Goal: Task Accomplishment & Management: Manage account settings

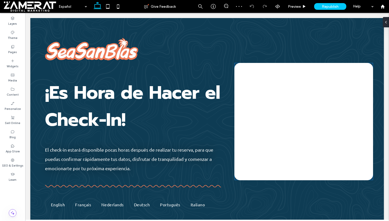
click at [268, 91] on div at bounding box center [304, 121] width 139 height 117
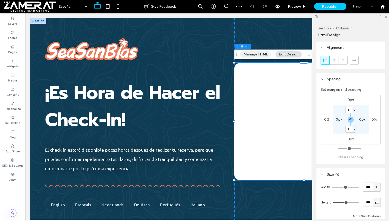
click at [264, 52] on button "Manage HTML" at bounding box center [256, 54] width 31 height 6
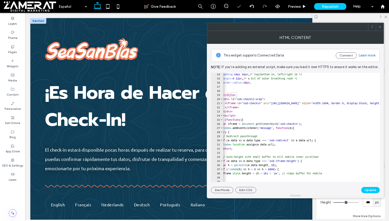
scroll to position [72, 0]
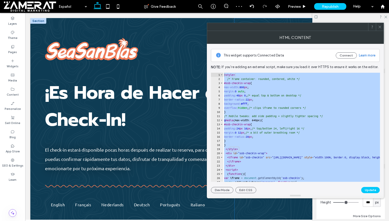
scroll to position [0, 0]
drag, startPoint x: 241, startPoint y: 179, endPoint x: 216, endPoint y: 64, distance: 117.3
click at [216, 64] on div "This widget supports Connected Data Connect Learn more Note: If you’re adding a…" at bounding box center [295, 118] width 169 height 149
click at [381, 28] on icon at bounding box center [380, 27] width 4 height 4
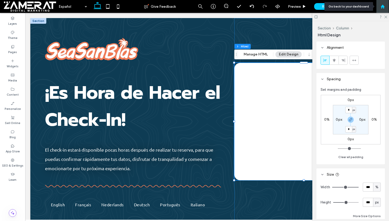
click at [383, 6] on use at bounding box center [383, 6] width 4 height 4
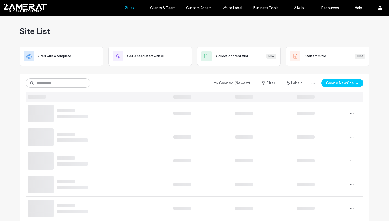
click at [117, 84] on div "Created (Newest) Filter Labels Create New Site" at bounding box center [195, 83] width 338 height 10
click at [64, 82] on input at bounding box center [58, 82] width 64 height 9
type input "***"
click at [82, 81] on icon at bounding box center [84, 83] width 4 height 4
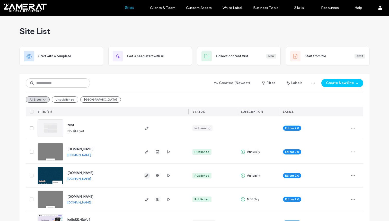
click at [145, 177] on icon "button" at bounding box center [147, 175] width 4 height 4
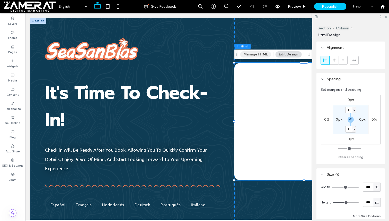
click at [263, 56] on button "Manage HTML" at bounding box center [256, 54] width 31 height 6
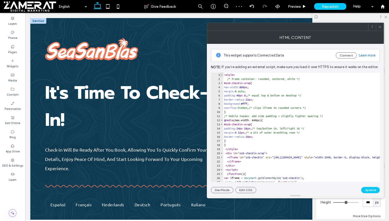
click at [220, 74] on span "Toggle code folding, rows 1 through 19" at bounding box center [221, 75] width 3 height 4
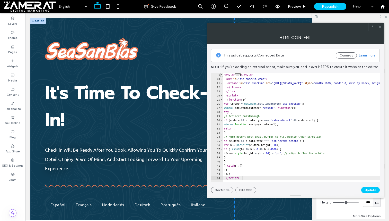
click at [220, 74] on span "Toggle code folding, rows 1 through 19" at bounding box center [221, 75] width 3 height 4
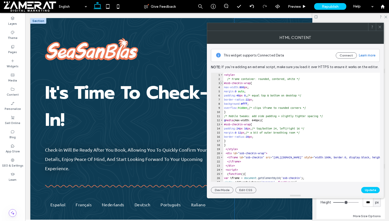
click at [221, 81] on span "Toggle code folding, rows 3 through 10" at bounding box center [221, 83] width 3 height 4
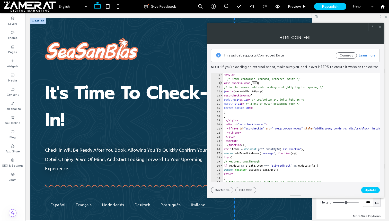
click at [221, 81] on span "Toggle code folding, rows 3 through 10" at bounding box center [221, 83] width 3 height 4
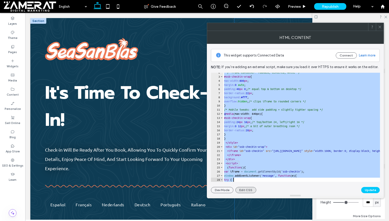
scroll to position [72, 0]
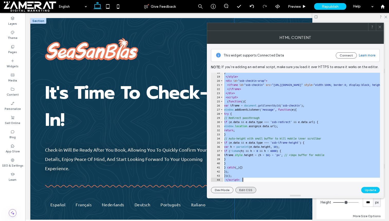
drag, startPoint x: 224, startPoint y: 73, endPoint x: 236, endPoint y: 191, distance: 118.6
click at [236, 191] on div "This widget supports Connected Data Connect Learn more Note: If you’re adding a…" at bounding box center [295, 118] width 169 height 149
type textarea "**********"
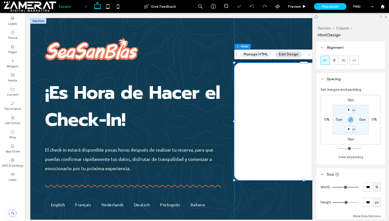
click at [263, 56] on button "Manage HTML" at bounding box center [256, 54] width 31 height 6
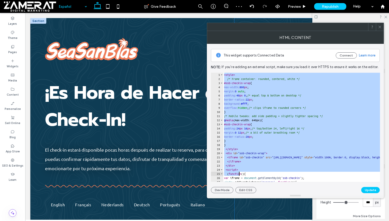
scroll to position [72, 0]
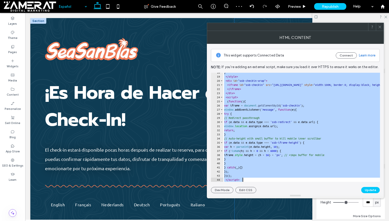
drag, startPoint x: 225, startPoint y: 76, endPoint x: 240, endPoint y: 186, distance: 111.8
click at [240, 186] on div "This widget supports Connected Data Connect Learn more Note: If you’re adding a…" at bounding box center [295, 118] width 169 height 149
type textarea "**********"
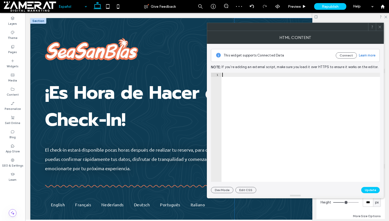
paste textarea "*********"
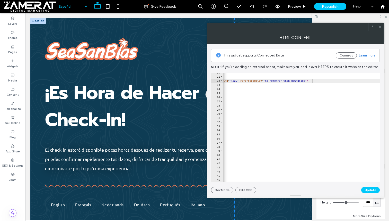
scroll to position [0, 18]
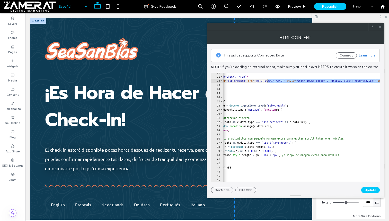
drag, startPoint x: 313, startPoint y: 80, endPoint x: 267, endPoint y: 82, distance: 46.1
paste textarea "**"
type textarea "**********"
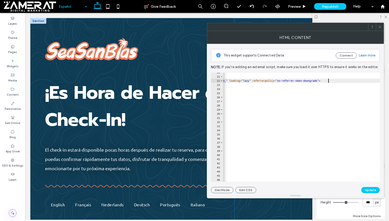
scroll to position [0, 167]
click at [371, 190] on button "Update" at bounding box center [371, 190] width 19 height 6
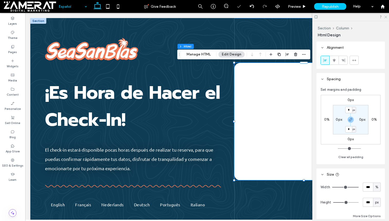
click at [386, 16] on icon at bounding box center [385, 16] width 3 height 3
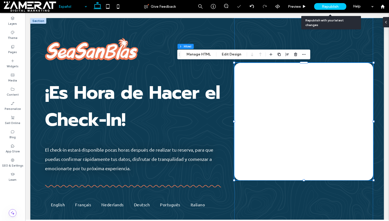
scroll to position [0, 0]
click at [328, 5] on span "Republish" at bounding box center [330, 6] width 17 height 4
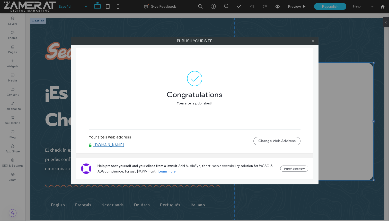
click at [313, 42] on icon at bounding box center [313, 41] width 4 height 4
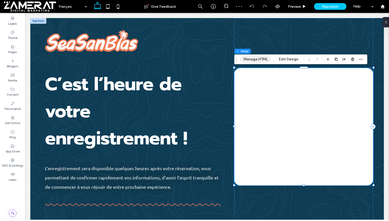
click at [266, 61] on button "Manage HTML" at bounding box center [256, 59] width 31 height 6
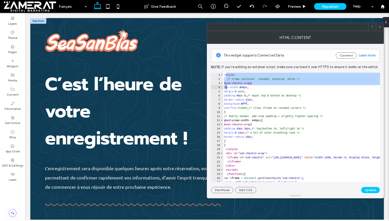
drag, startPoint x: 226, startPoint y: 75, endPoint x: 227, endPoint y: 88, distance: 12.9
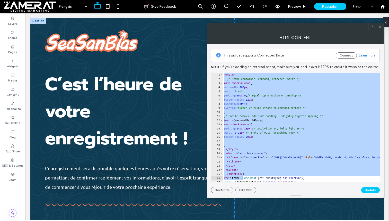
scroll to position [72, 0]
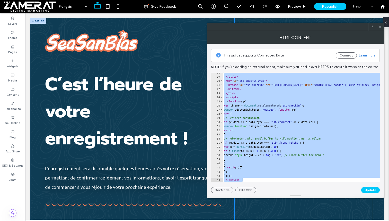
drag, startPoint x: 250, startPoint y: 88, endPoint x: 248, endPoint y: 202, distance: 114.1
paste textarea "Cursor at row 44"
type textarea "*********"
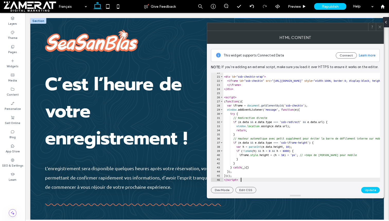
scroll to position [81, 0]
click at [367, 188] on button "Update" at bounding box center [371, 190] width 19 height 6
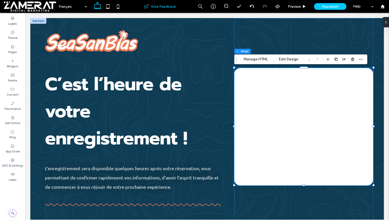
scroll to position [0, 0]
click at [261, 59] on button "Manage HTML" at bounding box center [256, 59] width 31 height 6
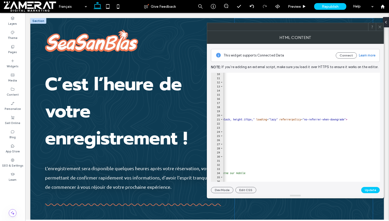
scroll to position [0, 139]
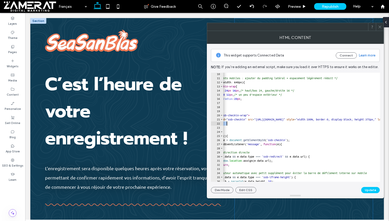
drag, startPoint x: 352, startPoint y: 120, endPoint x: 239, endPoint y: 127, distance: 114.1
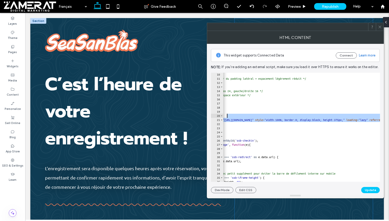
scroll to position [0, 49]
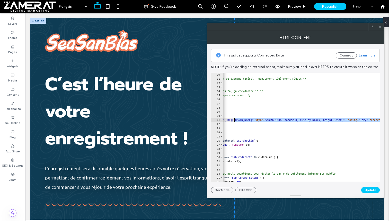
drag, startPoint x: 318, startPoint y: 118, endPoint x: 235, endPoint y: 120, distance: 83.2
paste textarea "**"
type textarea "**********"
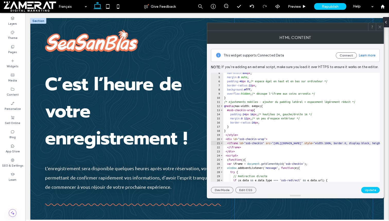
scroll to position [0, 0]
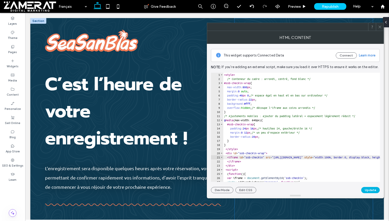
click at [373, 190] on button "Update" at bounding box center [371, 190] width 19 height 6
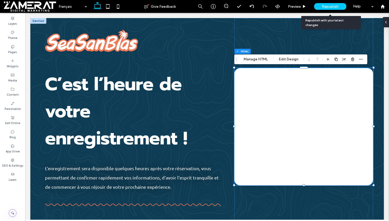
click at [338, 7] on span "Republish" at bounding box center [330, 6] width 17 height 4
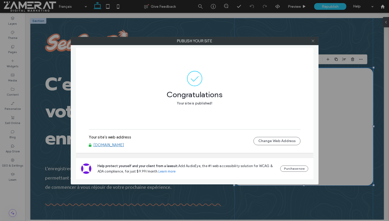
click at [313, 40] on icon at bounding box center [313, 41] width 4 height 4
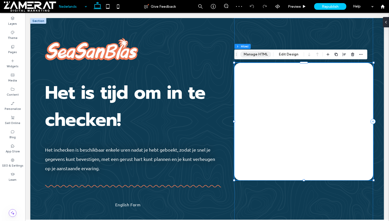
click at [264, 57] on button "Manage HTML" at bounding box center [256, 54] width 31 height 6
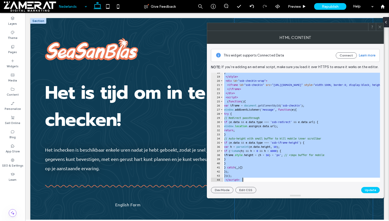
drag, startPoint x: 225, startPoint y: 75, endPoint x: 264, endPoint y: 190, distance: 121.0
click at [264, 190] on div "This widget supports Connected Data Connect Learn more Note: If you’re adding a…" at bounding box center [295, 118] width 169 height 149
type textarea "**********"
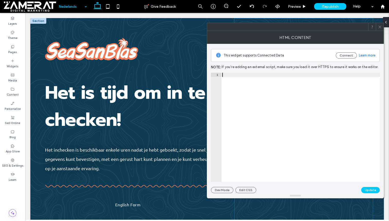
paste textarea "*********"
type textarea "*********"
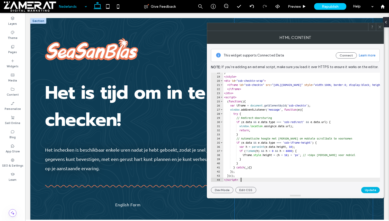
click at [368, 191] on button "Update" at bounding box center [371, 190] width 19 height 6
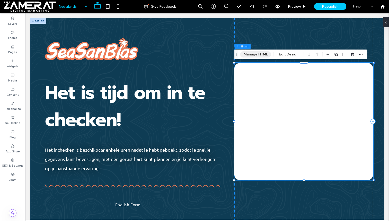
click at [260, 55] on button "Manage HTML" at bounding box center [256, 54] width 31 height 6
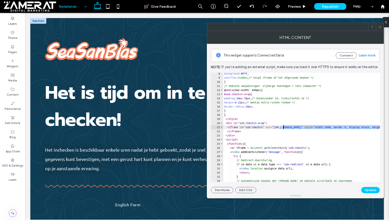
paste textarea "**"
type textarea "**********"
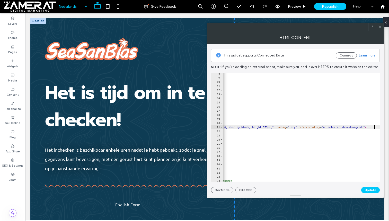
scroll to position [0, 120]
click at [374, 190] on button "Update" at bounding box center [371, 190] width 19 height 6
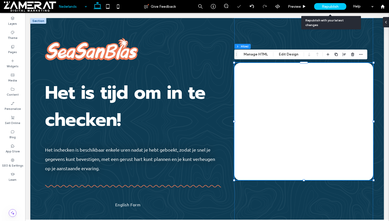
click at [330, 3] on div "Republish" at bounding box center [331, 6] width 32 height 7
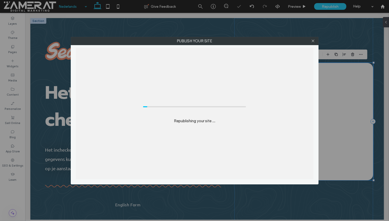
scroll to position [0, 0]
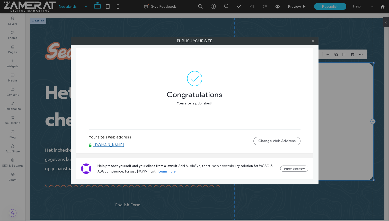
click at [312, 39] on icon at bounding box center [313, 41] width 4 height 4
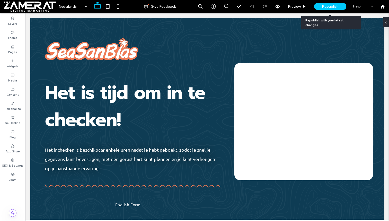
click at [326, 7] on span "Republish" at bounding box center [330, 6] width 17 height 4
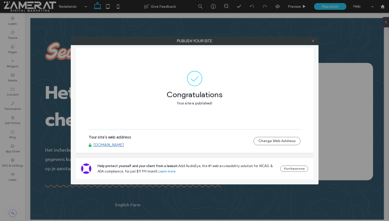
click at [315, 43] on icon at bounding box center [313, 41] width 4 height 4
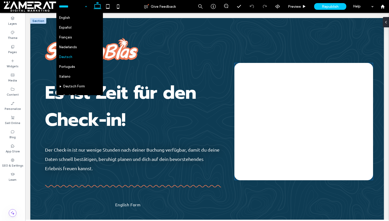
click at [262, 98] on div at bounding box center [304, 121] width 139 height 117
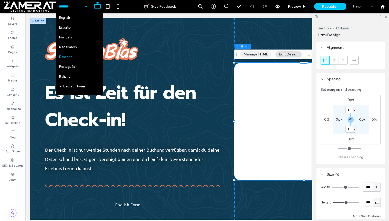
click at [260, 55] on button "Manage HTML" at bounding box center [256, 54] width 31 height 6
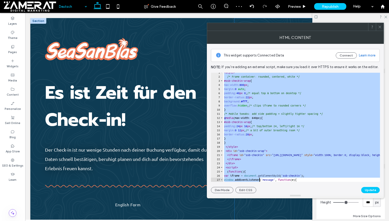
scroll to position [72, 0]
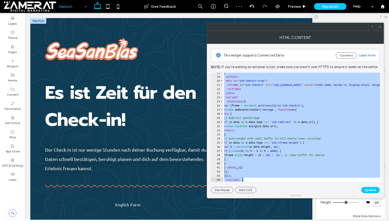
drag, startPoint x: 225, startPoint y: 74, endPoint x: 260, endPoint y: 185, distance: 117.0
click at [260, 185] on div "This widget supports Connected Data Connect Learn more Note: If you’re adding a…" at bounding box center [295, 118] width 169 height 149
type textarea "**********"
click at [16, 49] on label "Pages" at bounding box center [12, 52] width 9 height 6
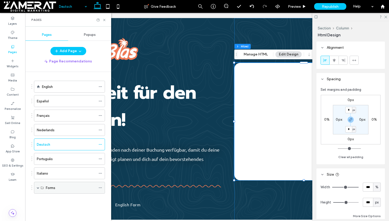
click at [36, 188] on div "Forms" at bounding box center [69, 188] width 71 height 12
click at [38, 186] on span at bounding box center [38, 187] width 3 height 3
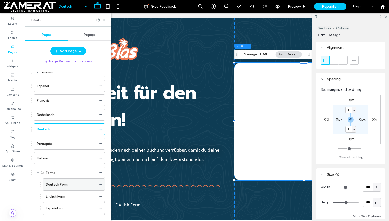
scroll to position [20, 0]
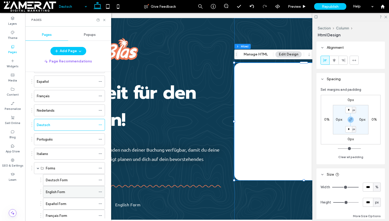
click at [102, 191] on icon at bounding box center [101, 192] width 4 height 4
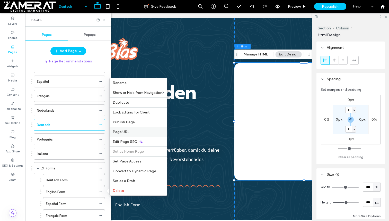
click at [133, 129] on div "Page URL" at bounding box center [138, 132] width 57 height 10
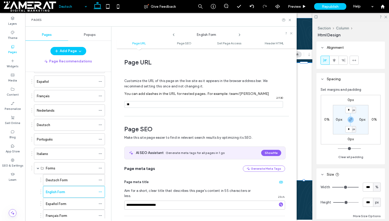
scroll to position [3, 0]
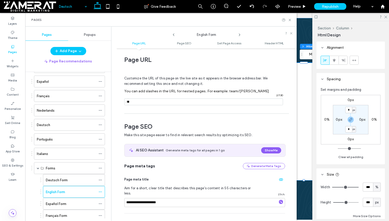
click at [146, 101] on input "notEmpty" at bounding box center [203, 101] width 159 height 7
type input "***"
click at [167, 109] on div "Customize the URL of this page on the live site as it appears in the browser ad…" at bounding box center [204, 88] width 161 height 45
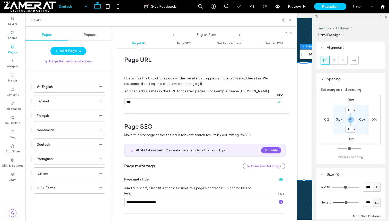
scroll to position [0, 0]
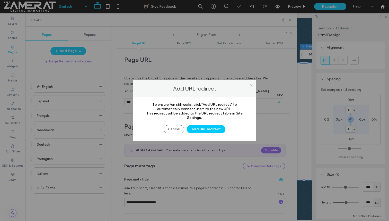
click at [252, 83] on span at bounding box center [252, 85] width 4 height 8
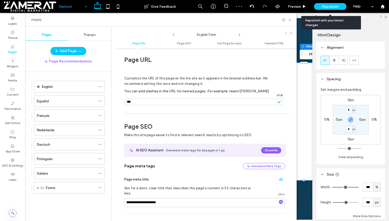
click at [323, 6] on span "Republish" at bounding box center [330, 6] width 17 height 4
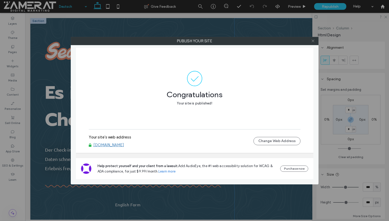
click at [312, 41] on icon at bounding box center [313, 41] width 4 height 4
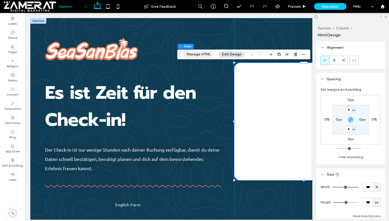
click at [201, 54] on button "Manage HTML" at bounding box center [198, 54] width 31 height 6
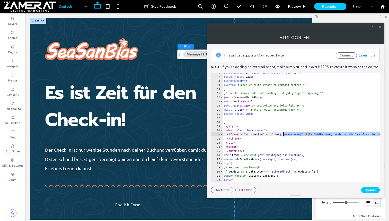
drag, startPoint x: 371, startPoint y: 134, endPoint x: 283, endPoint y: 134, distance: 88.1
paste textarea "**"
type textarea "**********"
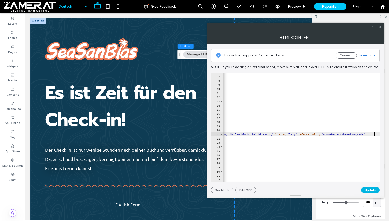
click at [371, 190] on button "Update" at bounding box center [371, 190] width 19 height 6
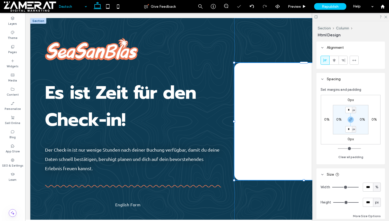
click at [381, 26] on use at bounding box center [380, 27] width 3 height 3
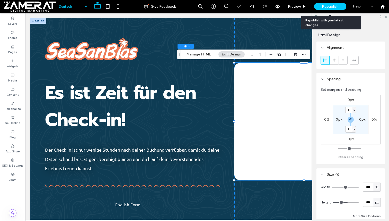
click at [335, 4] on span "Republish" at bounding box center [330, 6] width 17 height 4
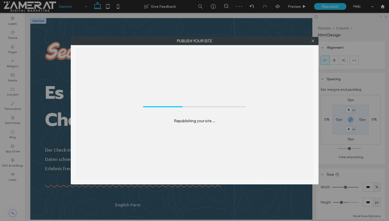
scroll to position [0, 0]
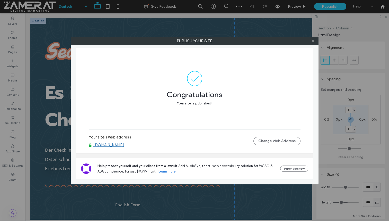
click at [313, 40] on icon at bounding box center [313, 41] width 4 height 4
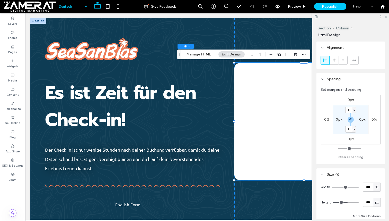
click at [386, 18] on icon at bounding box center [385, 16] width 3 height 3
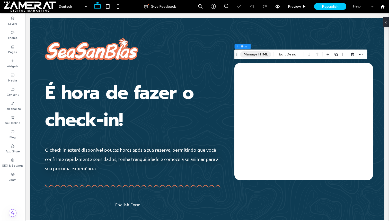
click at [248, 53] on button "Manage HTML" at bounding box center [256, 54] width 31 height 6
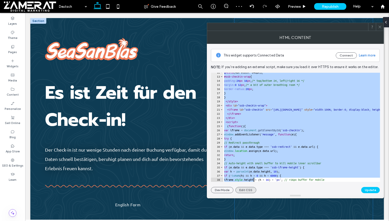
scroll to position [72, 0]
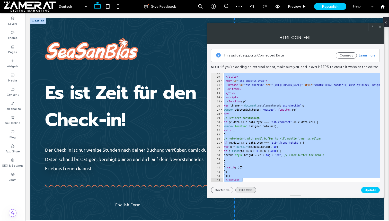
drag, startPoint x: 225, startPoint y: 75, endPoint x: 254, endPoint y: 187, distance: 115.6
click at [254, 187] on div "This widget supports Connected Data Connect Learn more Note: If you’re adding a…" at bounding box center [295, 118] width 169 height 149
type textarea "**********"
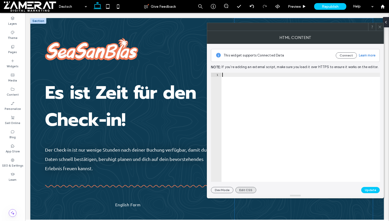
paste textarea "*********"
type textarea "*********"
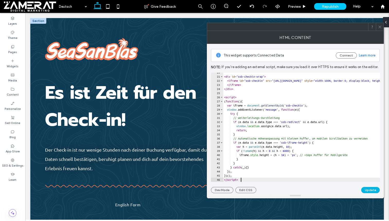
click at [374, 192] on button "Update" at bounding box center [371, 190] width 19 height 6
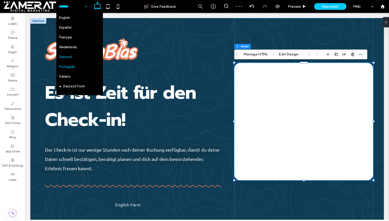
scroll to position [0, 0]
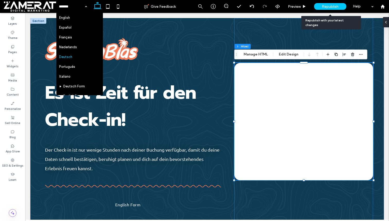
click at [326, 5] on span "Republish" at bounding box center [330, 6] width 17 height 4
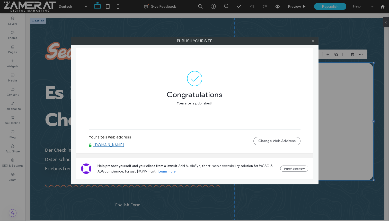
click at [312, 41] on icon at bounding box center [313, 41] width 4 height 4
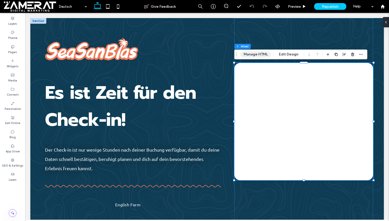
click at [258, 52] on button "Manage HTML" at bounding box center [256, 54] width 31 height 6
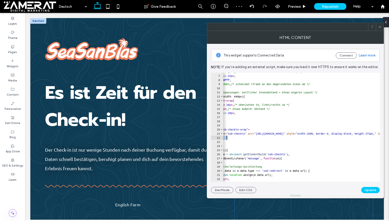
scroll to position [0, 18]
drag, startPoint x: 341, startPoint y: 133, endPoint x: 266, endPoint y: 133, distance: 74.7
paste textarea "**"
type textarea "**********"
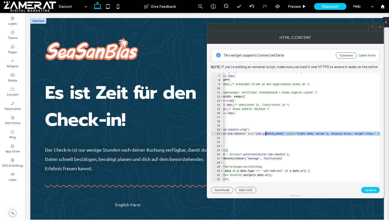
scroll to position [0, 120]
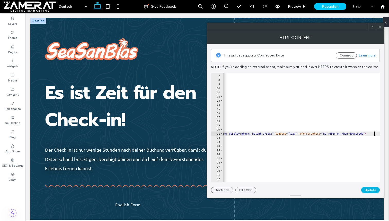
click at [370, 190] on button "Update" at bounding box center [371, 190] width 19 height 6
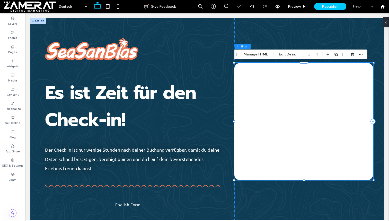
scroll to position [0, 0]
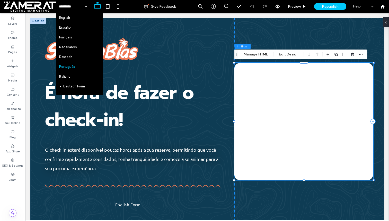
click at [278, 91] on div at bounding box center [304, 121] width 139 height 117
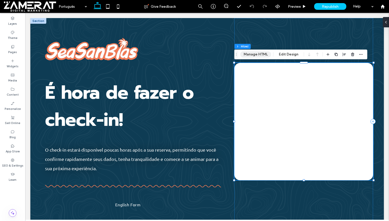
click at [261, 55] on button "Manage HTML" at bounding box center [256, 54] width 31 height 6
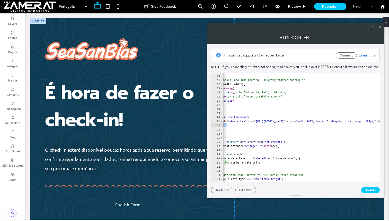
scroll to position [0, 10]
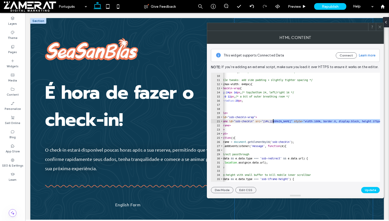
drag, startPoint x: 331, startPoint y: 121, endPoint x: 274, endPoint y: 121, distance: 56.4
paste textarea "**"
type textarea "**********"
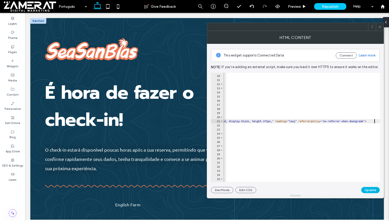
click at [370, 191] on button "Update" at bounding box center [371, 190] width 19 height 6
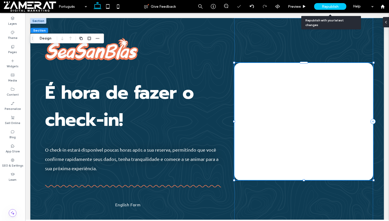
click at [334, 5] on span "Republish" at bounding box center [330, 6] width 17 height 4
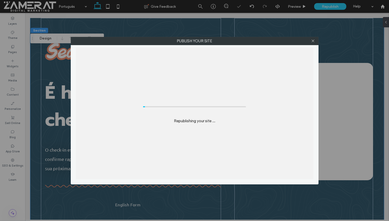
scroll to position [0, 0]
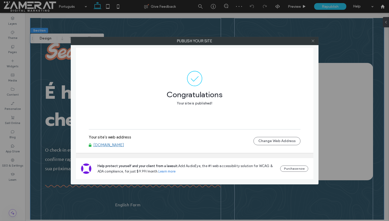
click at [313, 40] on use at bounding box center [313, 41] width 3 height 3
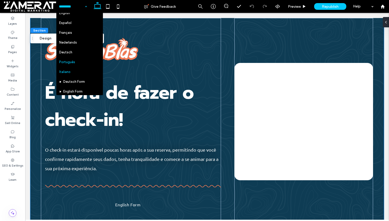
scroll to position [9, 0]
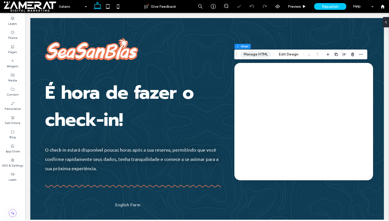
click at [261, 57] on button "Manage HTML" at bounding box center [256, 54] width 31 height 6
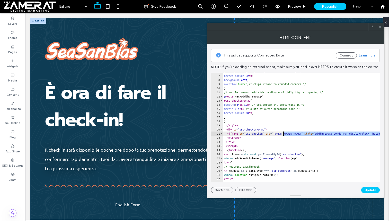
drag, startPoint x: 355, startPoint y: 132, endPoint x: 284, endPoint y: 133, distance: 70.8
paste textarea "**"
type textarea "**********"
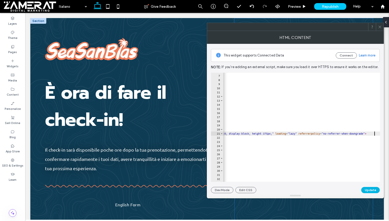
click at [370, 187] on button "Update" at bounding box center [371, 190] width 19 height 6
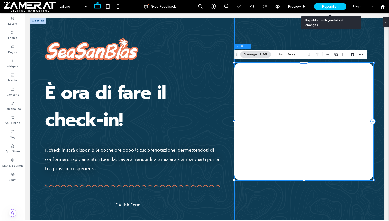
click at [322, 7] on div "Republish" at bounding box center [331, 6] width 32 height 7
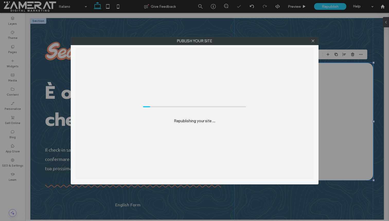
scroll to position [0, 0]
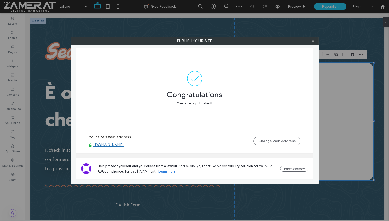
click at [314, 42] on icon at bounding box center [313, 41] width 4 height 4
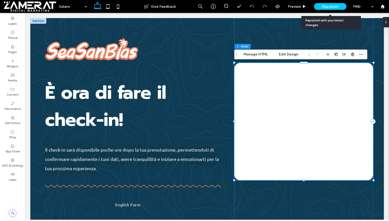
click at [327, 5] on span "Republish" at bounding box center [330, 6] width 17 height 4
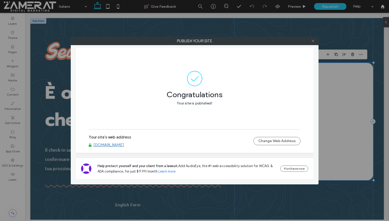
click at [314, 40] on icon at bounding box center [313, 41] width 4 height 4
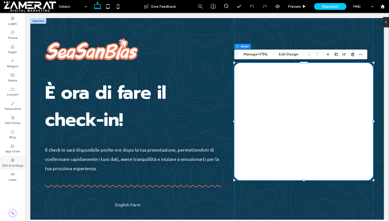
click at [14, 160] on icon at bounding box center [13, 160] width 4 height 4
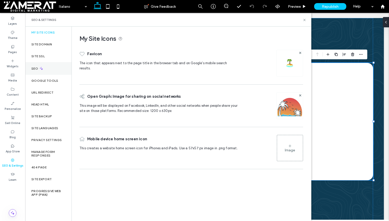
click at [51, 63] on div "SEO" at bounding box center [48, 68] width 46 height 13
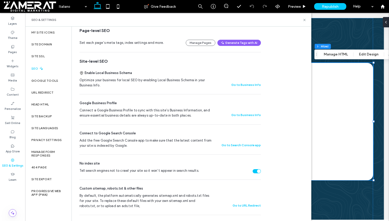
scroll to position [54, 0]
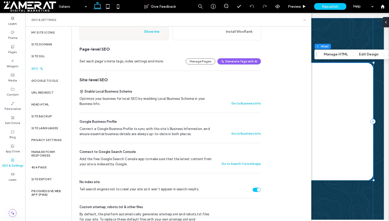
click at [304, 19] on use at bounding box center [305, 20] width 2 height 2
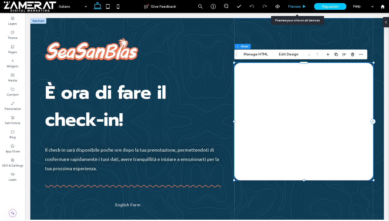
click at [301, 7] on span "Preview" at bounding box center [294, 6] width 13 height 4
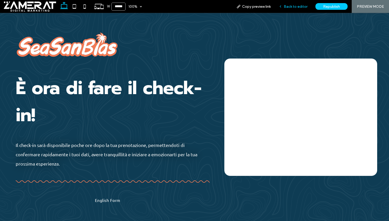
click at [299, 7] on span "Back to editor" at bounding box center [296, 6] width 24 height 4
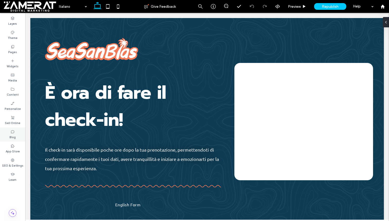
click at [16, 135] on div "Blog" at bounding box center [12, 134] width 25 height 14
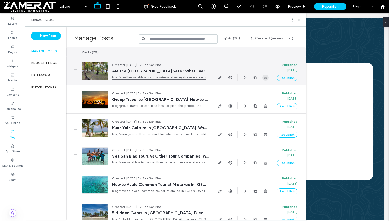
click at [267, 76] on icon "button" at bounding box center [266, 77] width 4 height 4
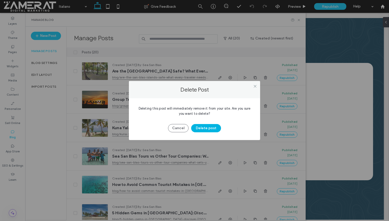
click at [209, 131] on button "Delete post" at bounding box center [206, 128] width 30 height 8
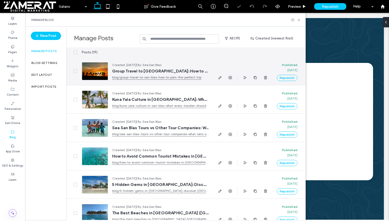
click at [268, 82] on div at bounding box center [243, 71] width 52 height 28
click at [268, 80] on span "button" at bounding box center [266, 77] width 6 height 6
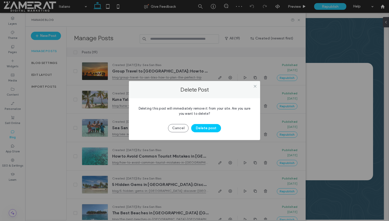
click at [215, 123] on div "Cancel Delete post" at bounding box center [195, 125] width 116 height 13
click at [214, 127] on button "Delete post" at bounding box center [206, 128] width 30 height 8
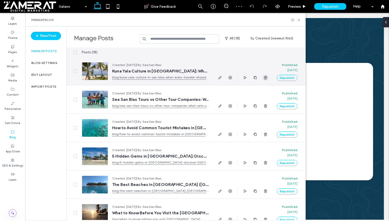
click at [267, 74] on span "button" at bounding box center [266, 77] width 6 height 6
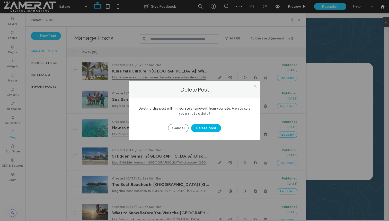
click at [213, 127] on button "Delete post" at bounding box center [206, 128] width 30 height 8
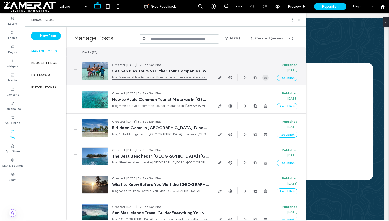
click at [267, 80] on span "button" at bounding box center [266, 77] width 6 height 6
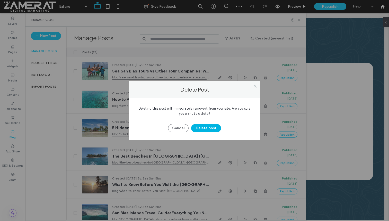
click at [211, 125] on button "Delete post" at bounding box center [206, 128] width 30 height 8
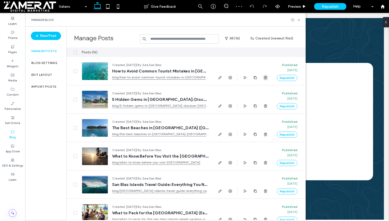
click at [267, 78] on icon "button" at bounding box center [266, 77] width 4 height 4
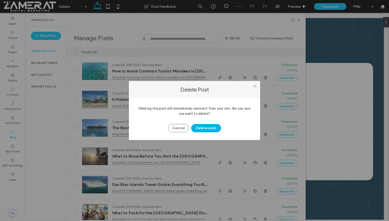
click at [213, 127] on button "Delete post" at bounding box center [206, 128] width 30 height 8
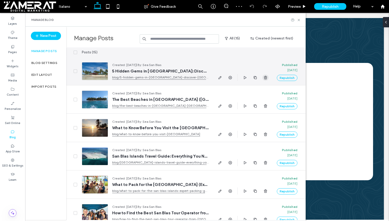
click at [265, 74] on span "button" at bounding box center [266, 77] width 6 height 6
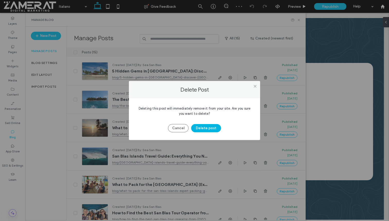
click at [200, 130] on button "Delete post" at bounding box center [206, 128] width 30 height 8
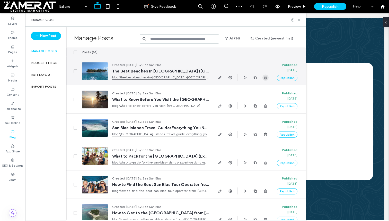
click at [268, 77] on icon "button" at bounding box center [266, 77] width 4 height 4
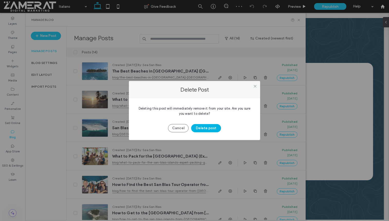
click at [211, 128] on button "Delete post" at bounding box center [206, 128] width 30 height 8
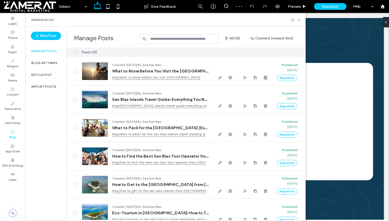
click at [269, 77] on span "button" at bounding box center [266, 77] width 6 height 6
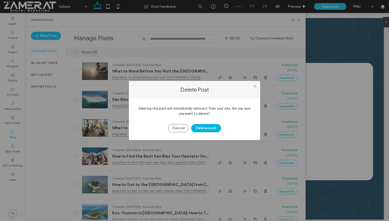
click at [209, 128] on button "Delete post" at bounding box center [206, 128] width 30 height 8
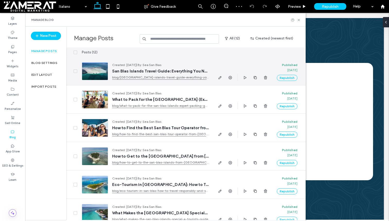
click at [268, 81] on div at bounding box center [243, 71] width 52 height 28
click at [266, 80] on span "button" at bounding box center [266, 77] width 6 height 6
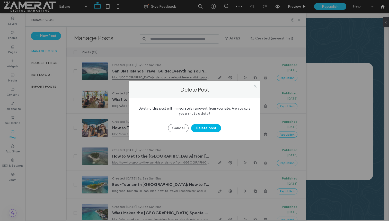
click at [214, 130] on button "Delete post" at bounding box center [206, 128] width 30 height 8
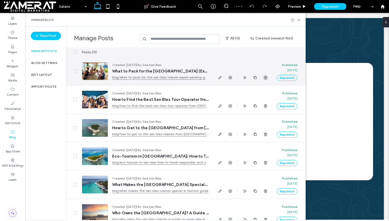
click at [266, 77] on icon "button" at bounding box center [266, 77] width 4 height 4
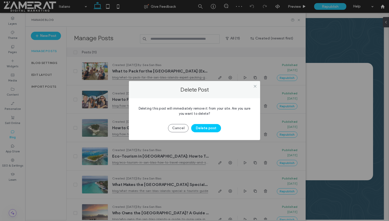
click at [204, 123] on div "Cancel Delete post" at bounding box center [195, 125] width 116 height 13
click at [204, 129] on button "Delete post" at bounding box center [206, 128] width 30 height 8
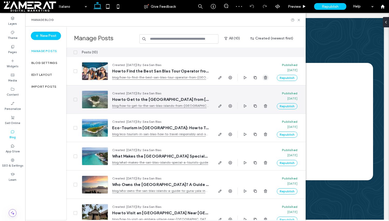
click at [268, 76] on span "button" at bounding box center [266, 77] width 6 height 6
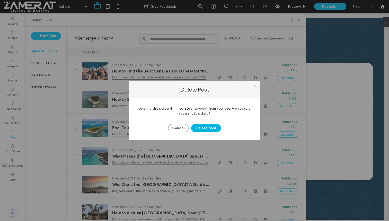
click at [214, 125] on button "Delete post" at bounding box center [206, 128] width 30 height 8
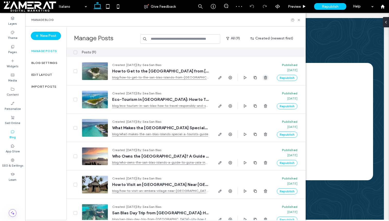
click at [267, 76] on icon "button" at bounding box center [266, 77] width 4 height 4
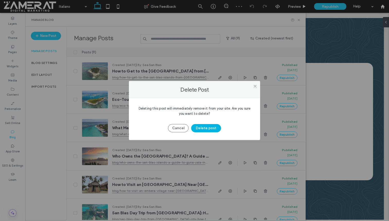
click at [211, 127] on button "Delete post" at bounding box center [206, 128] width 30 height 8
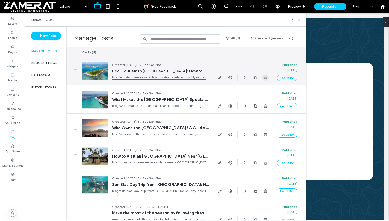
click at [265, 80] on span "button" at bounding box center [266, 77] width 6 height 6
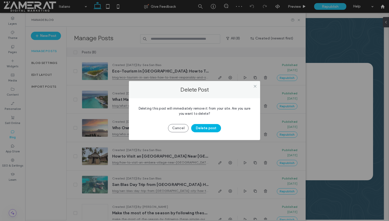
click at [214, 128] on button "Delete post" at bounding box center [206, 128] width 30 height 8
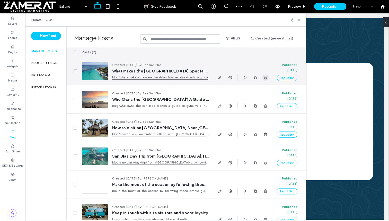
click at [267, 78] on use "button" at bounding box center [265, 77] width 3 height 3
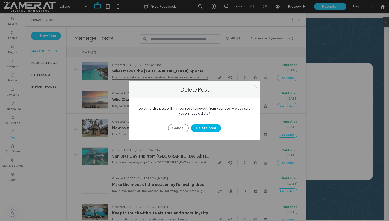
click at [206, 129] on button "Delete post" at bounding box center [206, 128] width 30 height 8
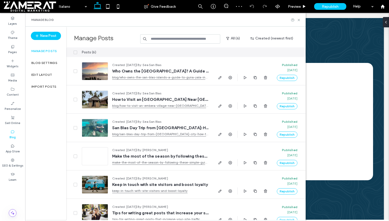
click at [75, 53] on span at bounding box center [76, 52] width 4 height 4
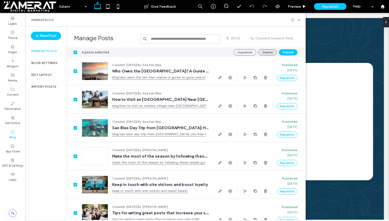
click at [268, 51] on button "Delete" at bounding box center [268, 52] width 19 height 6
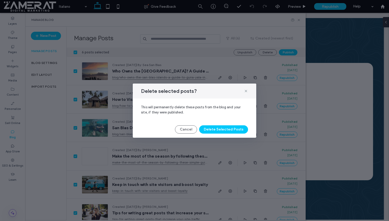
click at [209, 135] on div "Delete selected posts? This will permanently delete these posts from the blog a…" at bounding box center [195, 110] width 124 height 54
click at [215, 128] on button "Delete Selected Posts" at bounding box center [223, 129] width 49 height 8
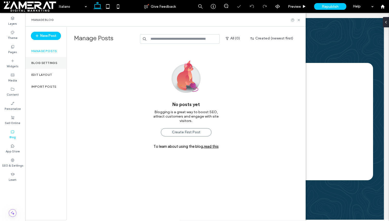
click at [47, 63] on label "Blog Settings" at bounding box center [44, 63] width 26 height 4
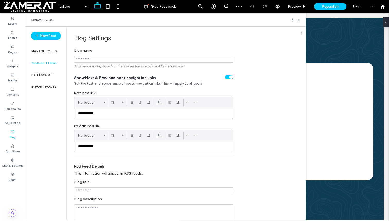
click at [230, 79] on div "toggle" at bounding box center [229, 77] width 8 height 4
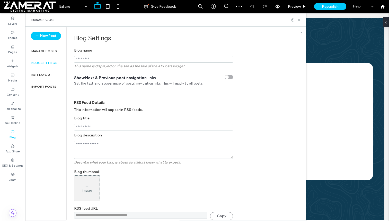
scroll to position [51, 0]
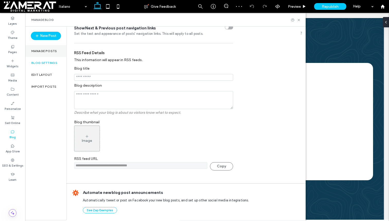
click at [50, 49] on label "Manage posts" at bounding box center [44, 51] width 26 height 4
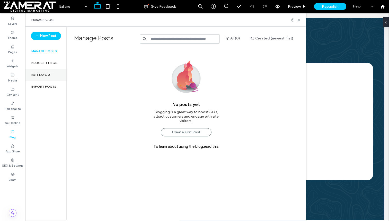
click at [49, 70] on div "Edit Layout" at bounding box center [45, 75] width 41 height 12
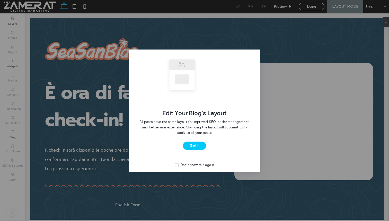
click at [178, 164] on icon at bounding box center [177, 165] width 2 height 2
click at [191, 150] on div "Edit Your Blog's Layout All posts have the same layout for improved SEO, easier…" at bounding box center [194, 103] width 131 height 108
click at [193, 144] on button "Got It" at bounding box center [194, 145] width 23 height 8
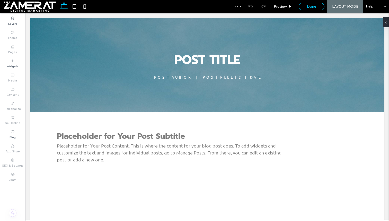
click at [310, 8] on span "Done" at bounding box center [311, 6] width 9 height 5
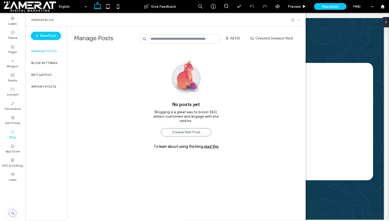
click at [300, 18] on icon at bounding box center [299, 20] width 4 height 4
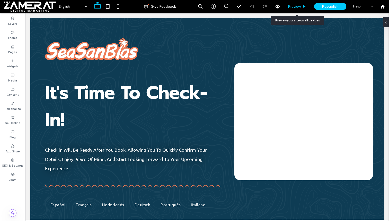
click at [290, 6] on span "Preview" at bounding box center [294, 6] width 13 height 4
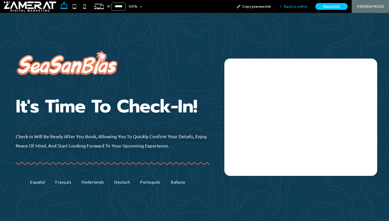
click at [292, 7] on span "Back to editor" at bounding box center [296, 6] width 24 height 4
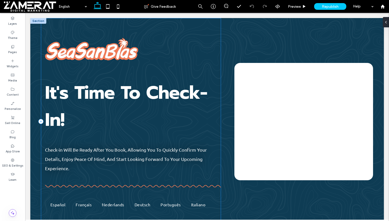
click at [97, 47] on img at bounding box center [91, 49] width 93 height 24
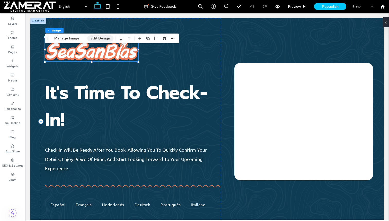
click at [94, 38] on button "Edit Design" at bounding box center [100, 38] width 26 height 6
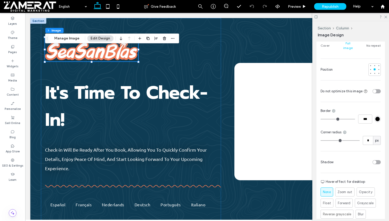
scroll to position [239, 0]
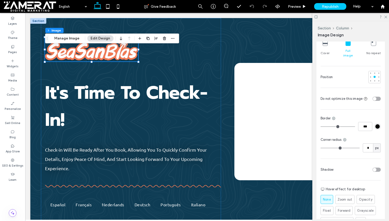
click at [366, 97] on use at bounding box center [365, 98] width 3 height 3
click at [374, 97] on div "toggle" at bounding box center [375, 99] width 4 height 4
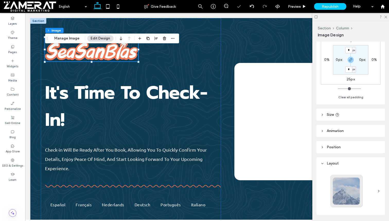
scroll to position [0, 0]
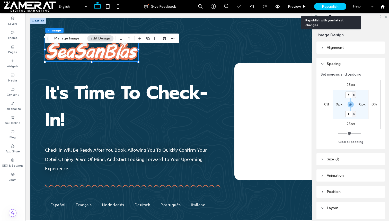
click at [336, 7] on span "Republish" at bounding box center [330, 6] width 17 height 4
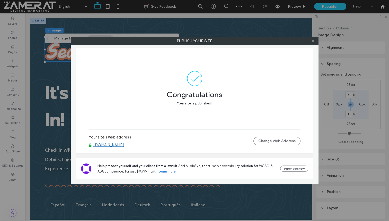
click at [313, 40] on icon at bounding box center [313, 41] width 4 height 4
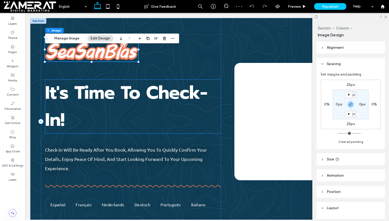
click at [137, 82] on span "It's Time To Check-In!" at bounding box center [126, 106] width 162 height 54
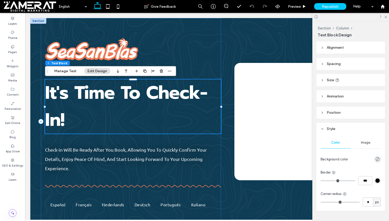
click at [137, 82] on span "It's Time To Check-In!" at bounding box center [126, 106] width 162 height 54
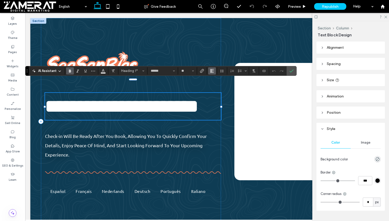
click at [213, 70] on icon "Alignment" at bounding box center [212, 71] width 4 height 4
click at [221, 69] on icon "Line Height" at bounding box center [222, 71] width 4 height 4
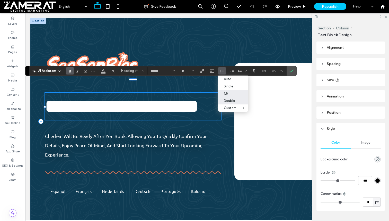
click at [224, 103] on label "Double" at bounding box center [233, 100] width 30 height 7
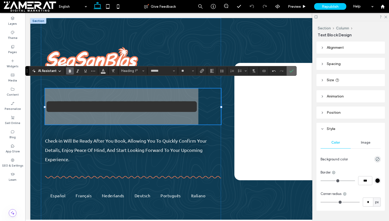
click at [294, 74] on label "Confirm" at bounding box center [292, 70] width 8 height 9
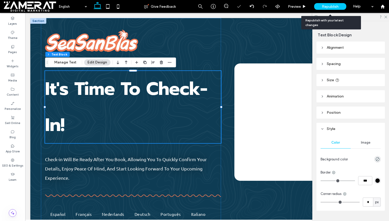
click at [323, 4] on span "Republish" at bounding box center [330, 6] width 17 height 4
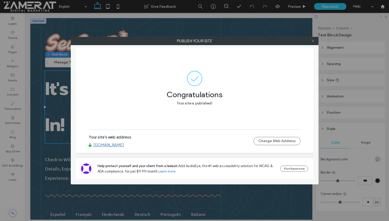
click at [315, 39] on icon at bounding box center [313, 41] width 4 height 4
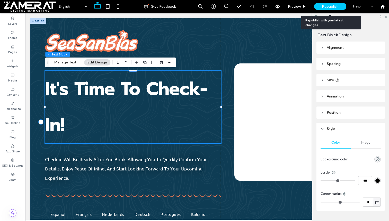
click at [338, 5] on span "Republish" at bounding box center [330, 6] width 17 height 4
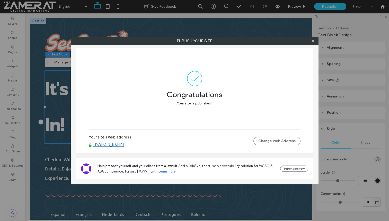
click at [316, 41] on div at bounding box center [314, 41] width 8 height 8
click at [313, 41] on use at bounding box center [313, 41] width 3 height 3
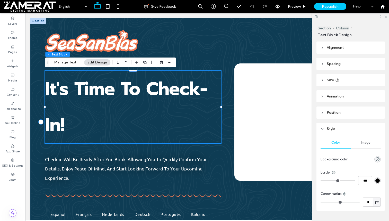
click at [387, 16] on icon at bounding box center [385, 16] width 3 height 3
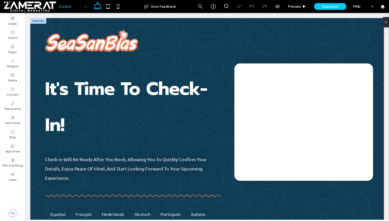
click at [76, 7] on input at bounding box center [72, 6] width 26 height 13
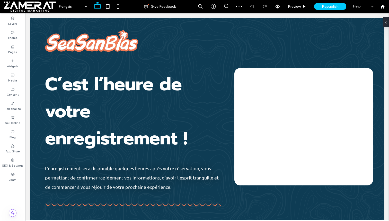
scroll to position [19, 0]
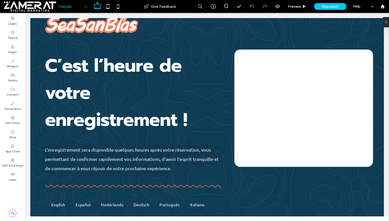
click at [77, 12] on input at bounding box center [72, 6] width 26 height 13
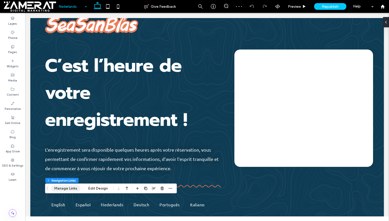
click at [73, 186] on button "Manage Links" at bounding box center [66, 188] width 30 height 6
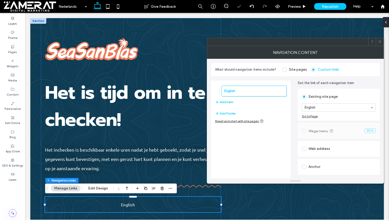
click at [232, 99] on div "English Add Item" at bounding box center [251, 95] width 72 height 25
click at [231, 101] on button "Add Item" at bounding box center [224, 102] width 18 height 6
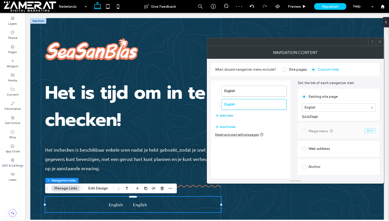
click at [227, 118] on button "Add Item" at bounding box center [224, 115] width 18 height 6
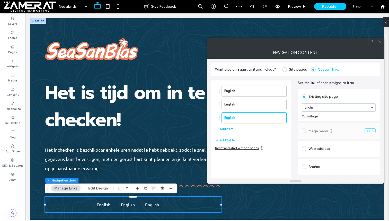
click at [226, 130] on button "Add Item" at bounding box center [224, 129] width 18 height 6
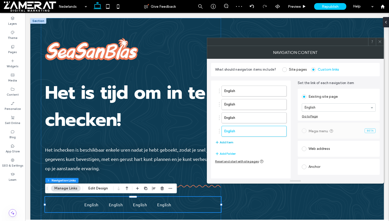
click at [227, 140] on button "Add Item" at bounding box center [224, 142] width 18 height 6
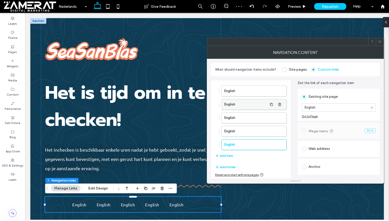
click at [235, 103] on label "English" at bounding box center [246, 104] width 43 height 10
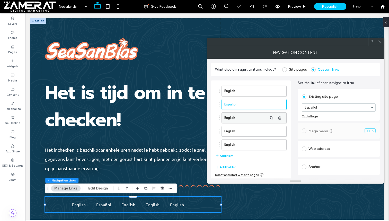
click at [244, 114] on label "English" at bounding box center [246, 118] width 43 height 10
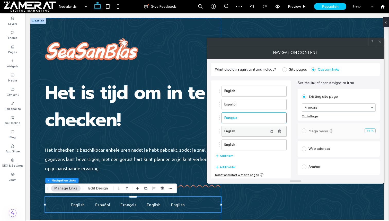
click at [238, 131] on label "English" at bounding box center [246, 131] width 43 height 10
click at [244, 143] on label "English" at bounding box center [246, 144] width 43 height 10
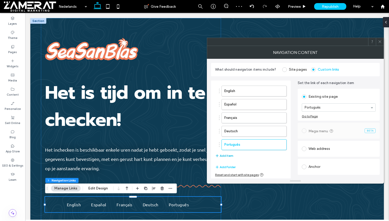
click at [228, 156] on button "Add Item" at bounding box center [224, 155] width 18 height 6
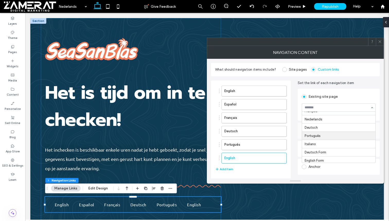
scroll to position [22, 0]
click at [379, 39] on span at bounding box center [380, 42] width 4 height 8
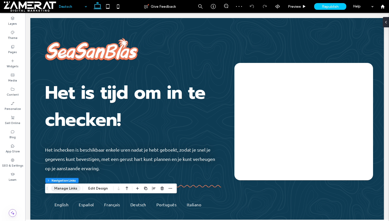
click at [62, 188] on button "Manage Links" at bounding box center [66, 188] width 30 height 6
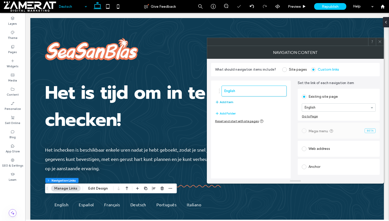
click at [219, 101] on span "button" at bounding box center [217, 102] width 5 height 6
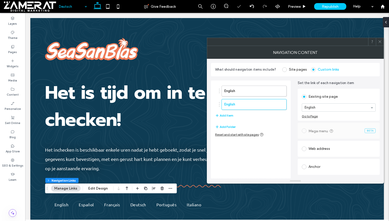
click at [232, 119] on div "English English Add Item" at bounding box center [251, 102] width 72 height 38
click at [227, 117] on button "Add Item" at bounding box center [224, 115] width 18 height 6
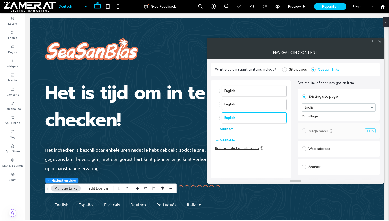
click at [227, 127] on button "Add Item" at bounding box center [224, 129] width 18 height 6
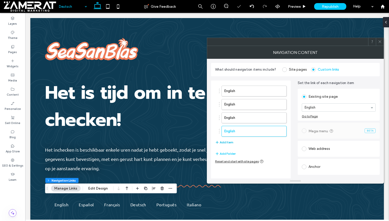
click at [228, 143] on button "Add Item" at bounding box center [224, 142] width 18 height 6
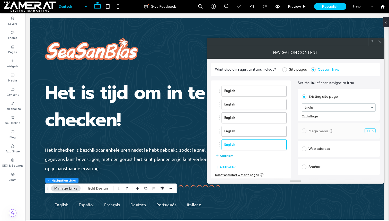
click at [230, 154] on button "Add Item" at bounding box center [224, 155] width 18 height 6
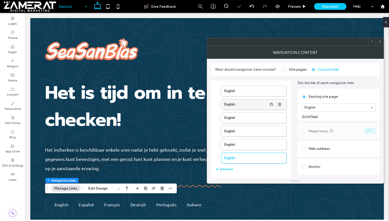
click at [235, 100] on label "English" at bounding box center [246, 104] width 43 height 10
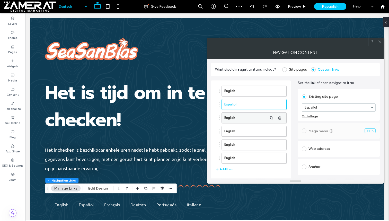
click at [234, 113] on label "English" at bounding box center [246, 118] width 43 height 10
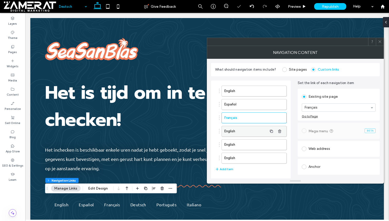
click at [237, 134] on label "English" at bounding box center [246, 131] width 43 height 10
click at [231, 143] on label "English" at bounding box center [246, 144] width 43 height 10
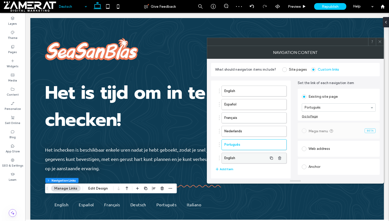
click at [244, 155] on label "English" at bounding box center [246, 158] width 43 height 10
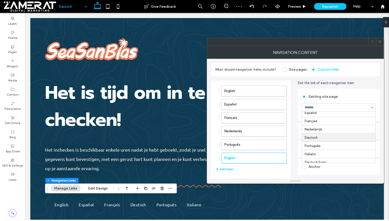
scroll to position [13, 0]
click at [381, 41] on icon at bounding box center [380, 42] width 4 height 4
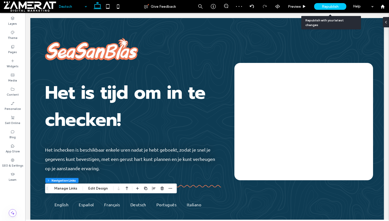
click at [338, 8] on span "Republish" at bounding box center [330, 6] width 17 height 4
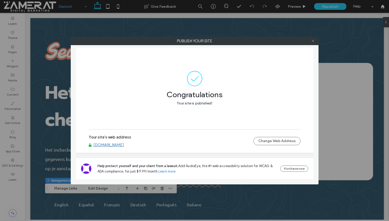
click at [314, 39] on icon at bounding box center [313, 41] width 4 height 4
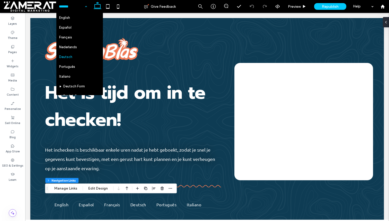
scroll to position [16, 0]
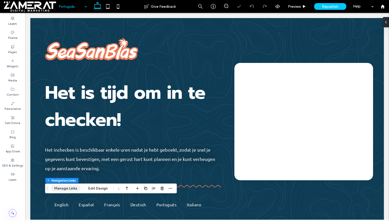
click at [78, 186] on button "Manage Links" at bounding box center [66, 188] width 30 height 6
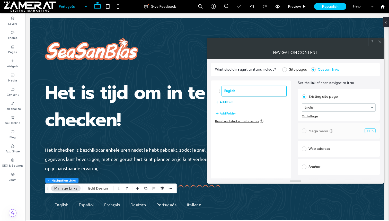
click at [228, 104] on button "Add Item" at bounding box center [224, 102] width 18 height 6
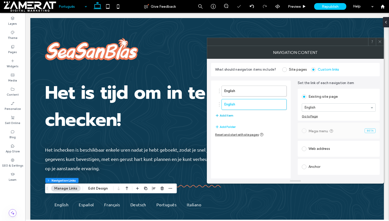
click at [232, 115] on button "Add Item" at bounding box center [224, 115] width 18 height 6
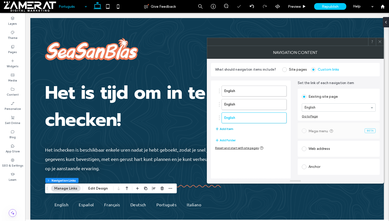
click at [226, 128] on button "Add Item" at bounding box center [224, 129] width 18 height 6
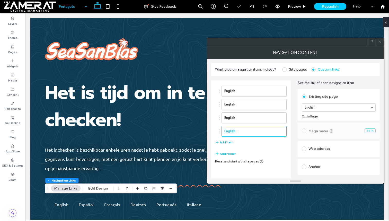
click at [226, 140] on button "Add Item" at bounding box center [224, 142] width 18 height 6
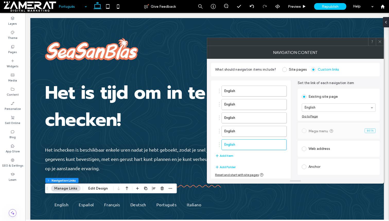
click at [245, 98] on ol "English English English English English" at bounding box center [251, 118] width 72 height 64
click at [245, 101] on label "English" at bounding box center [246, 104] width 43 height 10
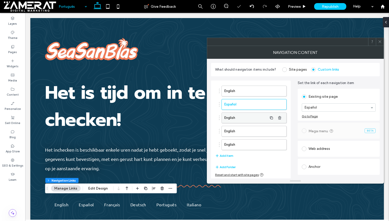
click at [237, 117] on label "English" at bounding box center [246, 118] width 43 height 10
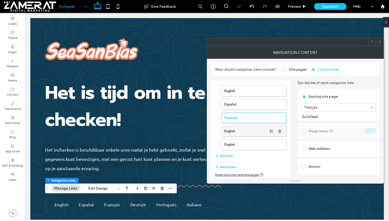
click at [240, 131] on label "English" at bounding box center [246, 131] width 43 height 10
click at [249, 143] on label "English" at bounding box center [246, 144] width 43 height 10
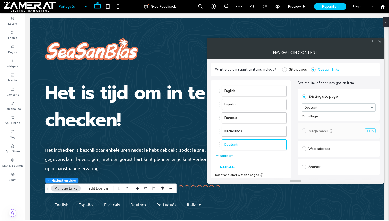
click at [225, 156] on button "Add Item" at bounding box center [224, 155] width 18 height 6
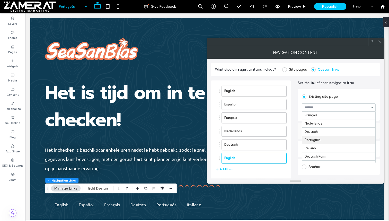
scroll to position [22, 0]
click at [380, 41] on icon at bounding box center [380, 42] width 4 height 4
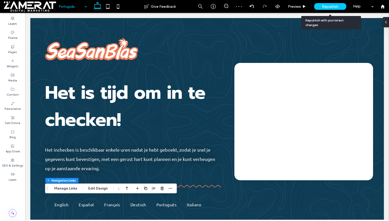
click at [332, 6] on span "Republish" at bounding box center [330, 6] width 17 height 4
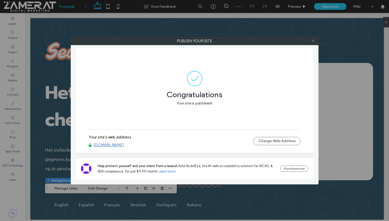
click at [314, 41] on icon at bounding box center [313, 41] width 4 height 4
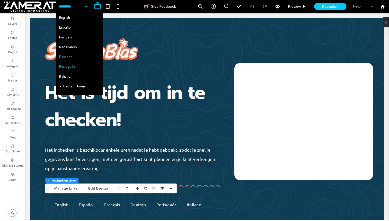
scroll to position [11, 0]
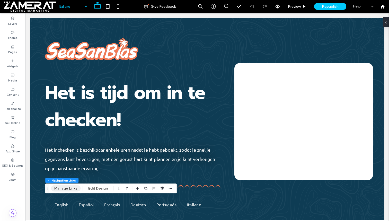
click at [68, 189] on button "Manage Links" at bounding box center [66, 188] width 30 height 6
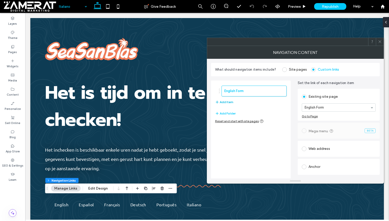
click at [227, 103] on button "Add Item" at bounding box center [224, 102] width 18 height 6
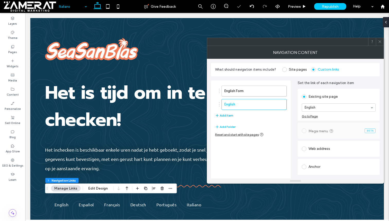
click at [224, 116] on button "Add Item" at bounding box center [224, 115] width 18 height 6
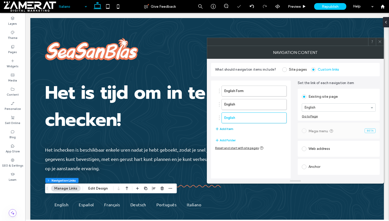
click at [225, 126] on button "Add Item" at bounding box center [224, 129] width 18 height 6
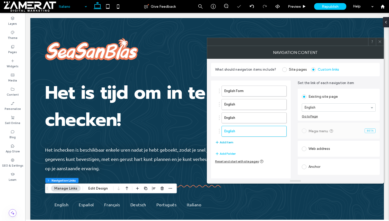
click at [226, 143] on button "Add Item" at bounding box center [224, 142] width 18 height 6
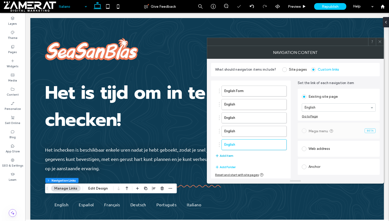
click at [226, 158] on button "Add Item" at bounding box center [224, 155] width 18 height 6
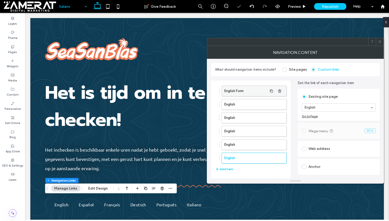
click at [253, 87] on label "English Form" at bounding box center [246, 91] width 43 height 10
click at [257, 101] on label "English" at bounding box center [246, 104] width 43 height 10
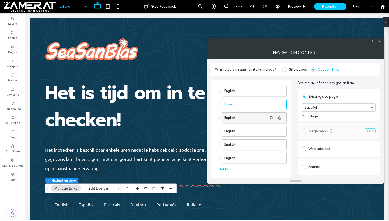
click at [236, 117] on label "English" at bounding box center [246, 118] width 43 height 10
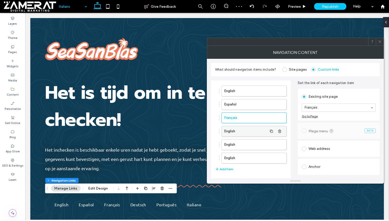
click at [240, 129] on label "English" at bounding box center [246, 131] width 43 height 10
click at [238, 138] on ol "English Español Français Nederlands English English" at bounding box center [251, 125] width 72 height 78
click at [237, 142] on label "English" at bounding box center [246, 144] width 43 height 10
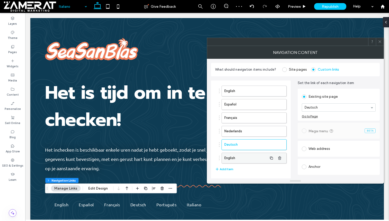
click at [235, 154] on label "English" at bounding box center [246, 158] width 43 height 10
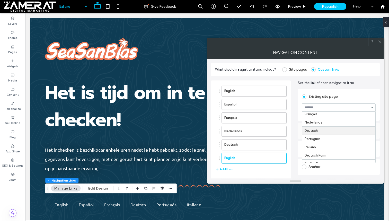
scroll to position [20, 0]
click at [379, 42] on icon at bounding box center [380, 42] width 4 height 4
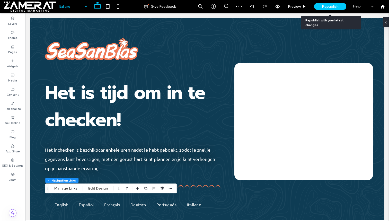
click at [327, 5] on span "Republish" at bounding box center [330, 6] width 17 height 4
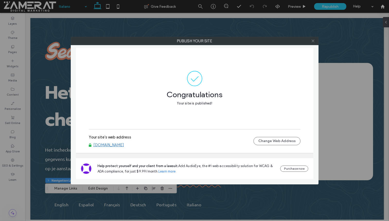
click at [314, 39] on icon at bounding box center [313, 41] width 4 height 4
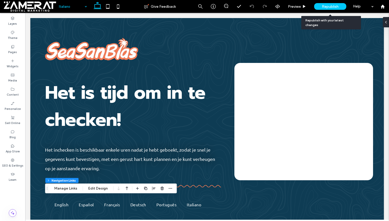
click at [323, 5] on span "Republish" at bounding box center [330, 6] width 17 height 4
